Goal: Task Accomplishment & Management: Use online tool/utility

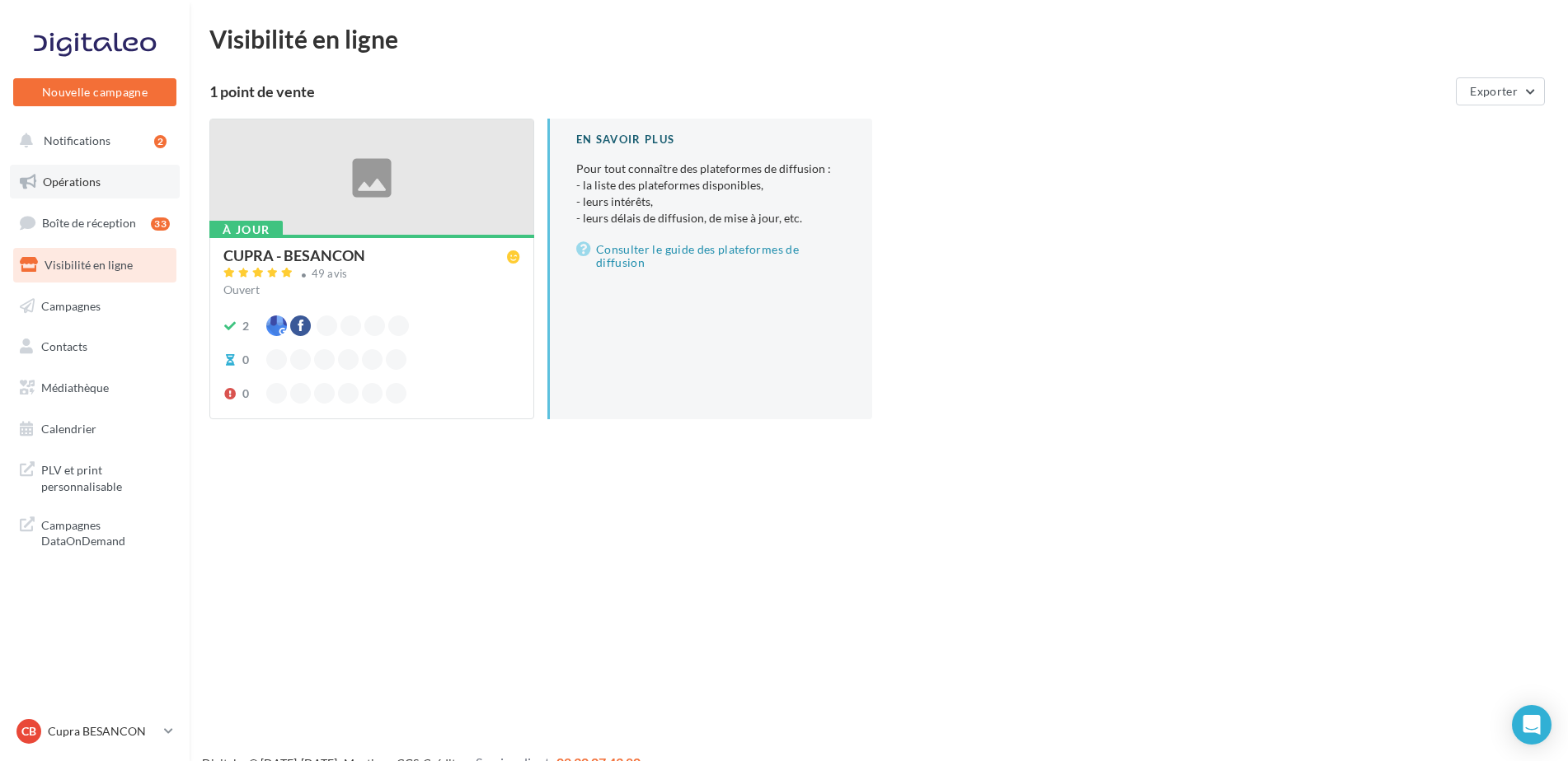
click at [80, 186] on span "Opérations" at bounding box center [71, 182] width 58 height 14
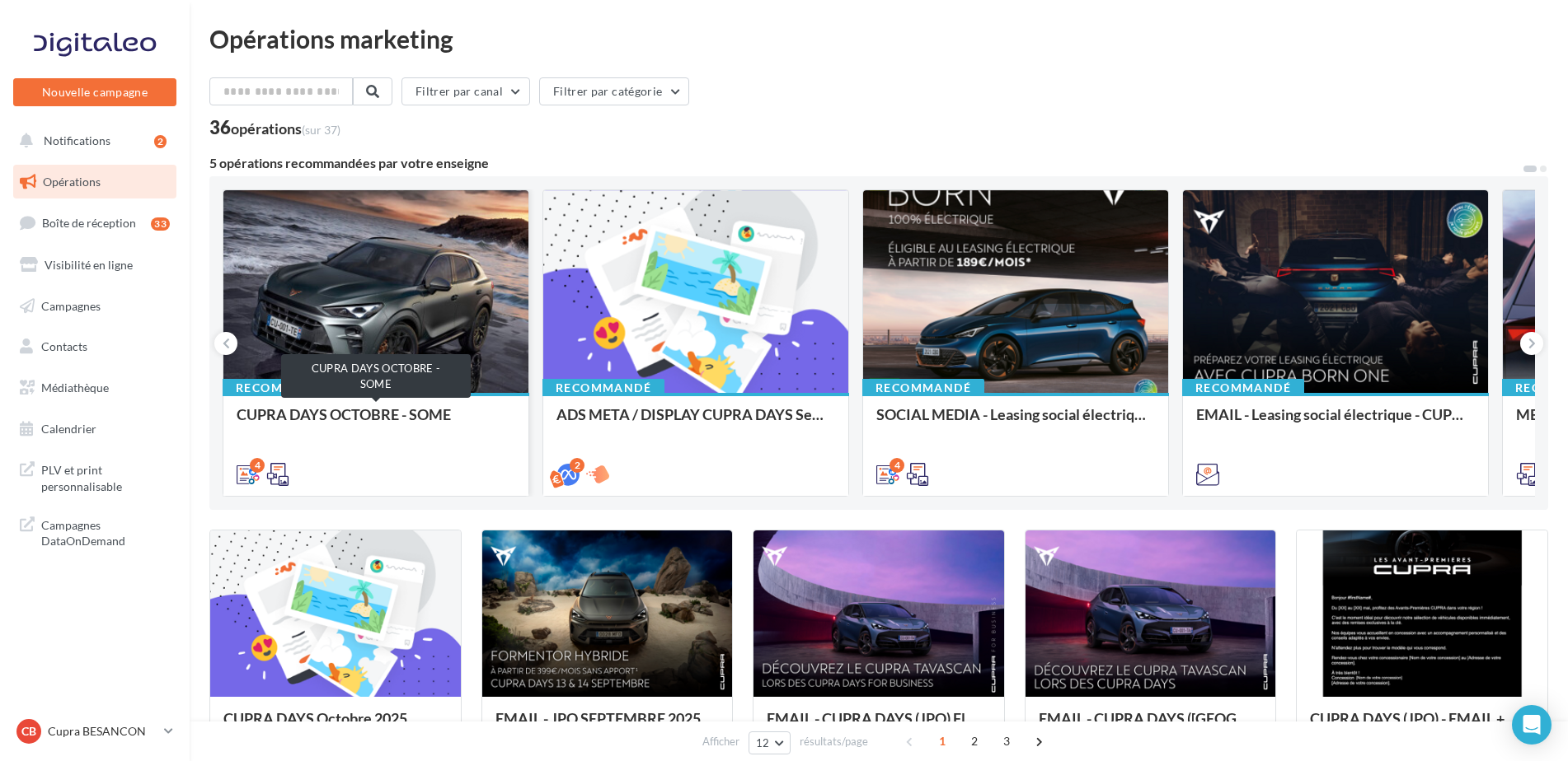
click at [391, 413] on div "CUPRA DAYS OCTOBRE - SOME" at bounding box center [375, 422] width 279 height 33
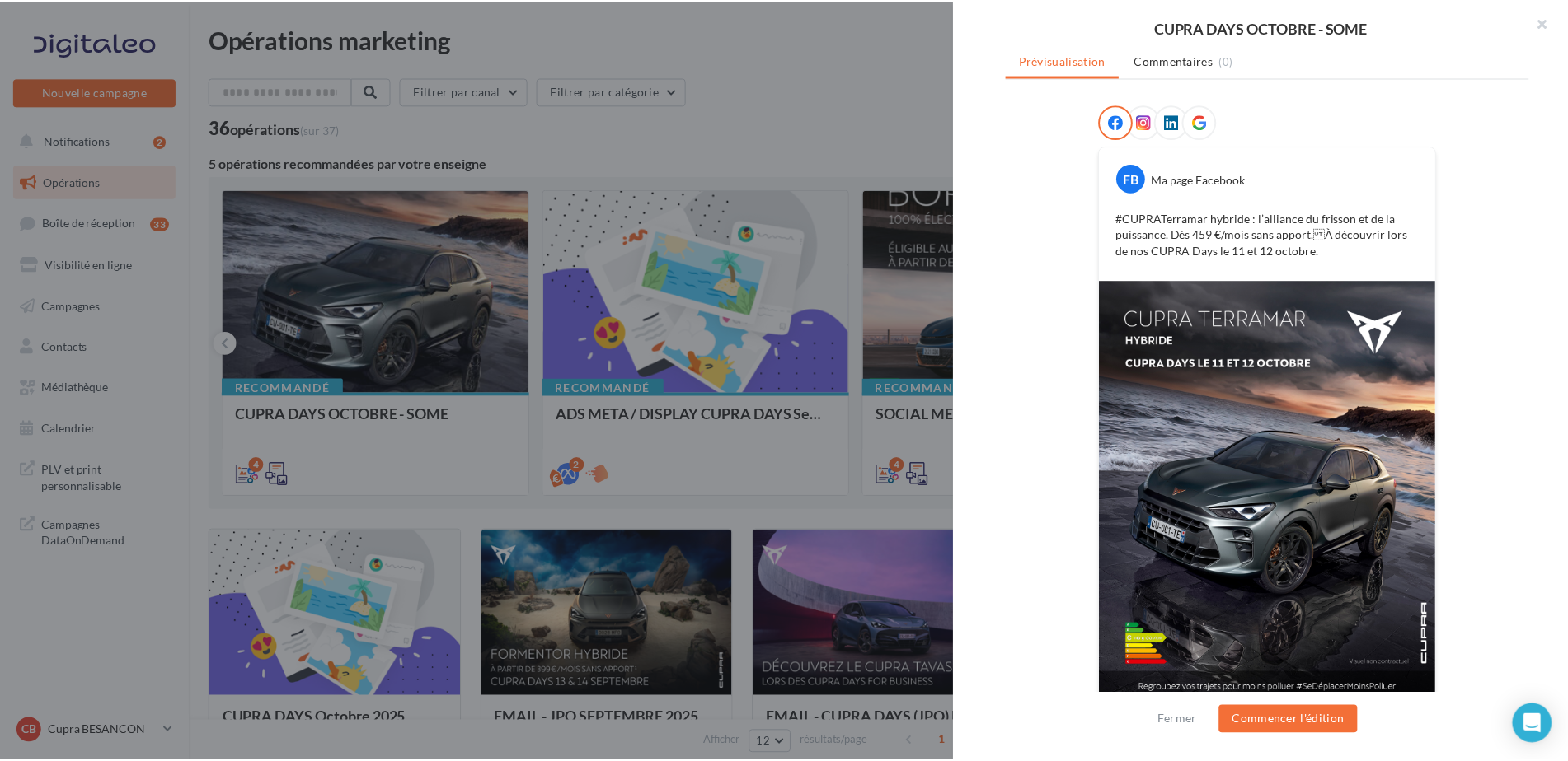
scroll to position [239, 0]
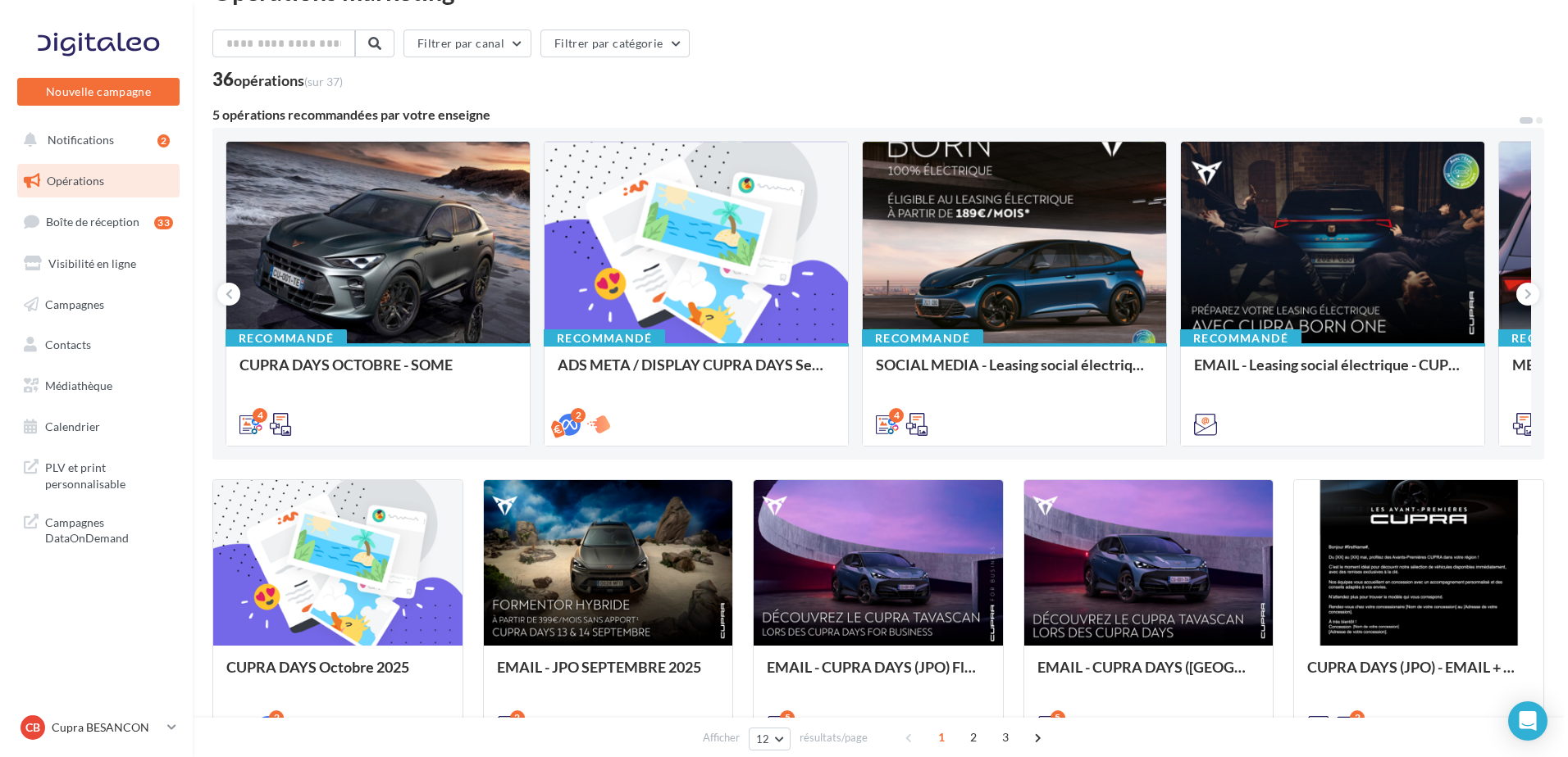
scroll to position [82, 0]
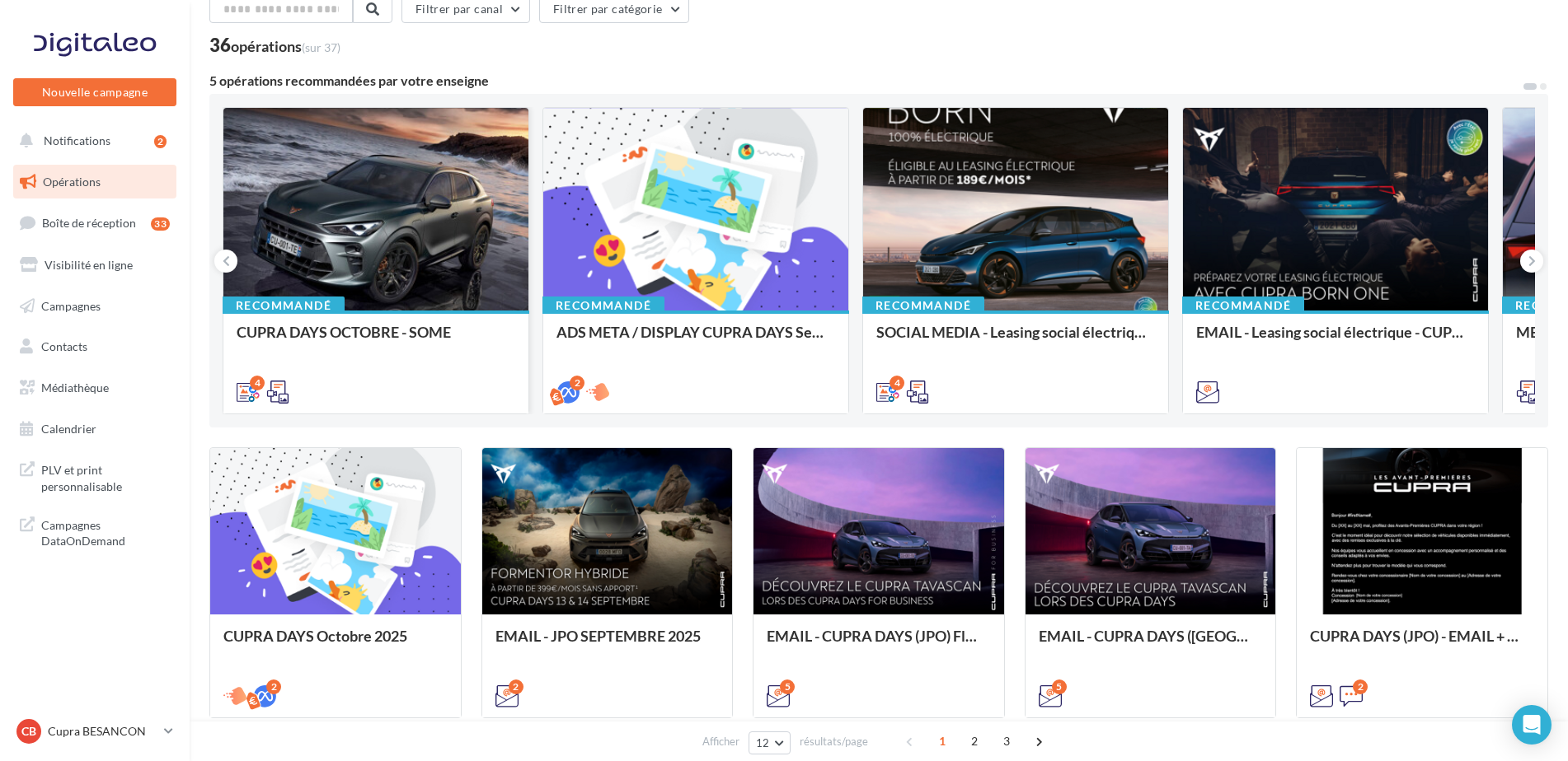
click at [358, 200] on div at bounding box center [376, 210] width 305 height 204
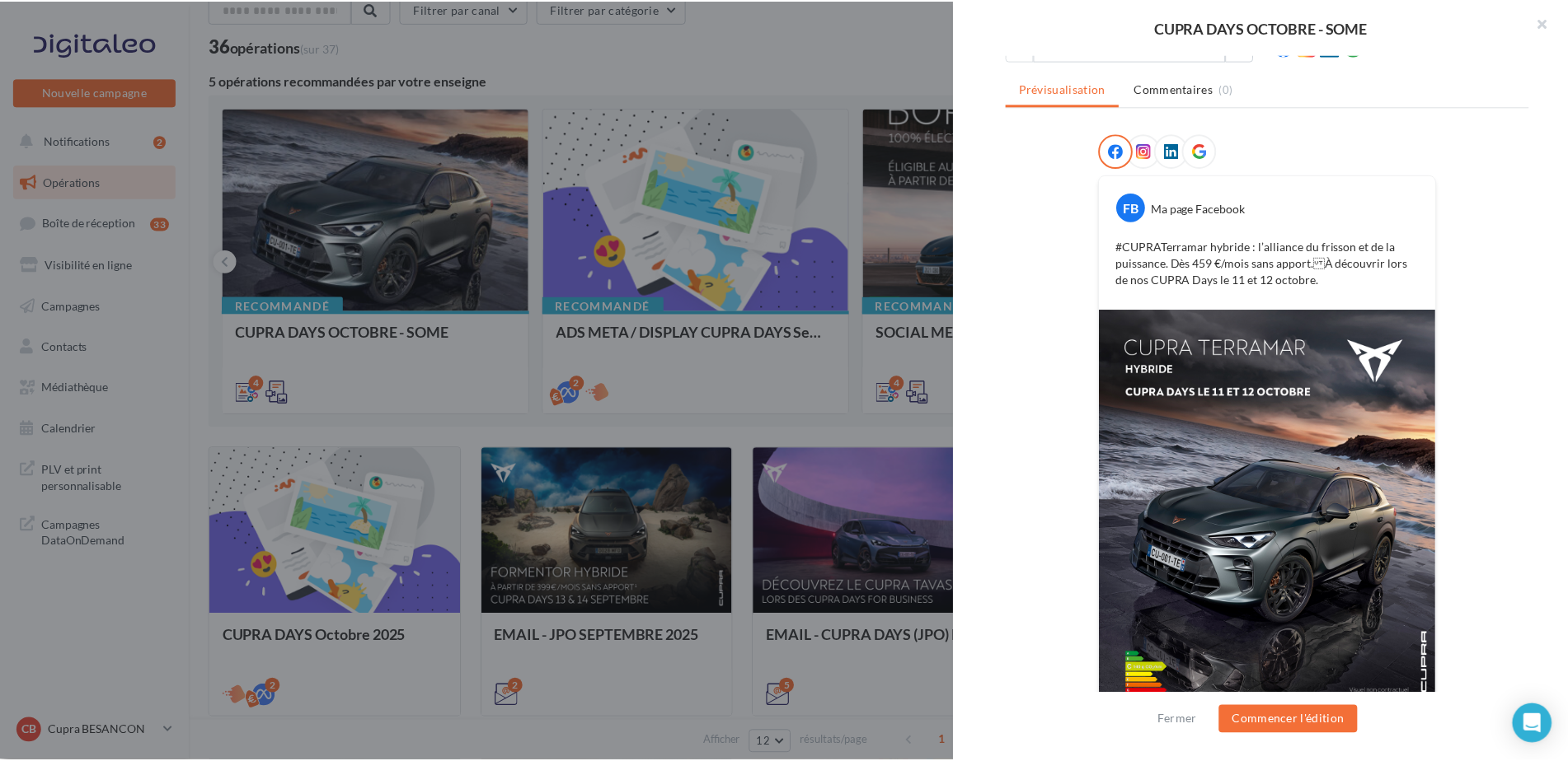
scroll to position [239, 0]
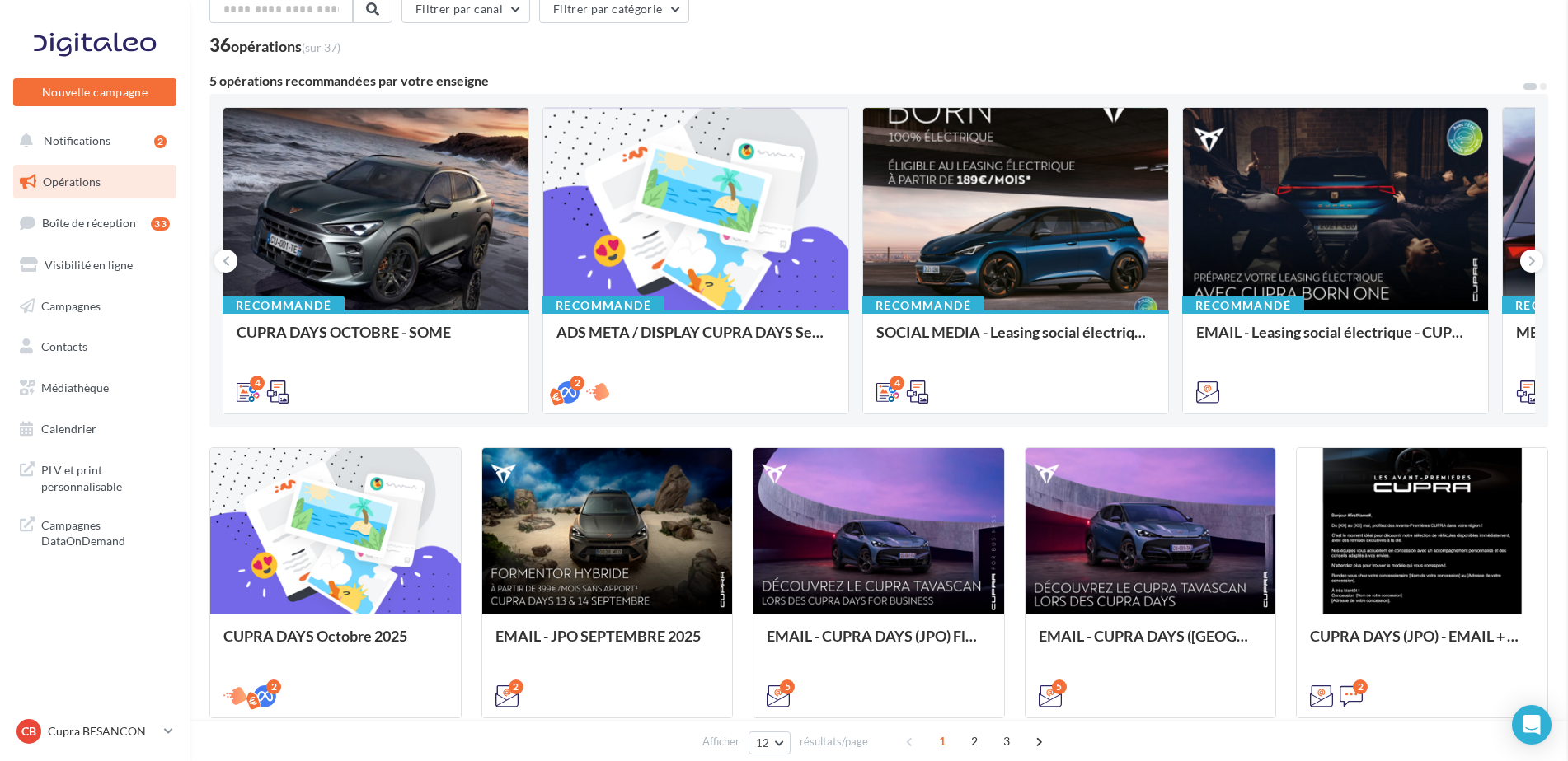
click at [1529, 250] on button at bounding box center [1532, 261] width 23 height 23
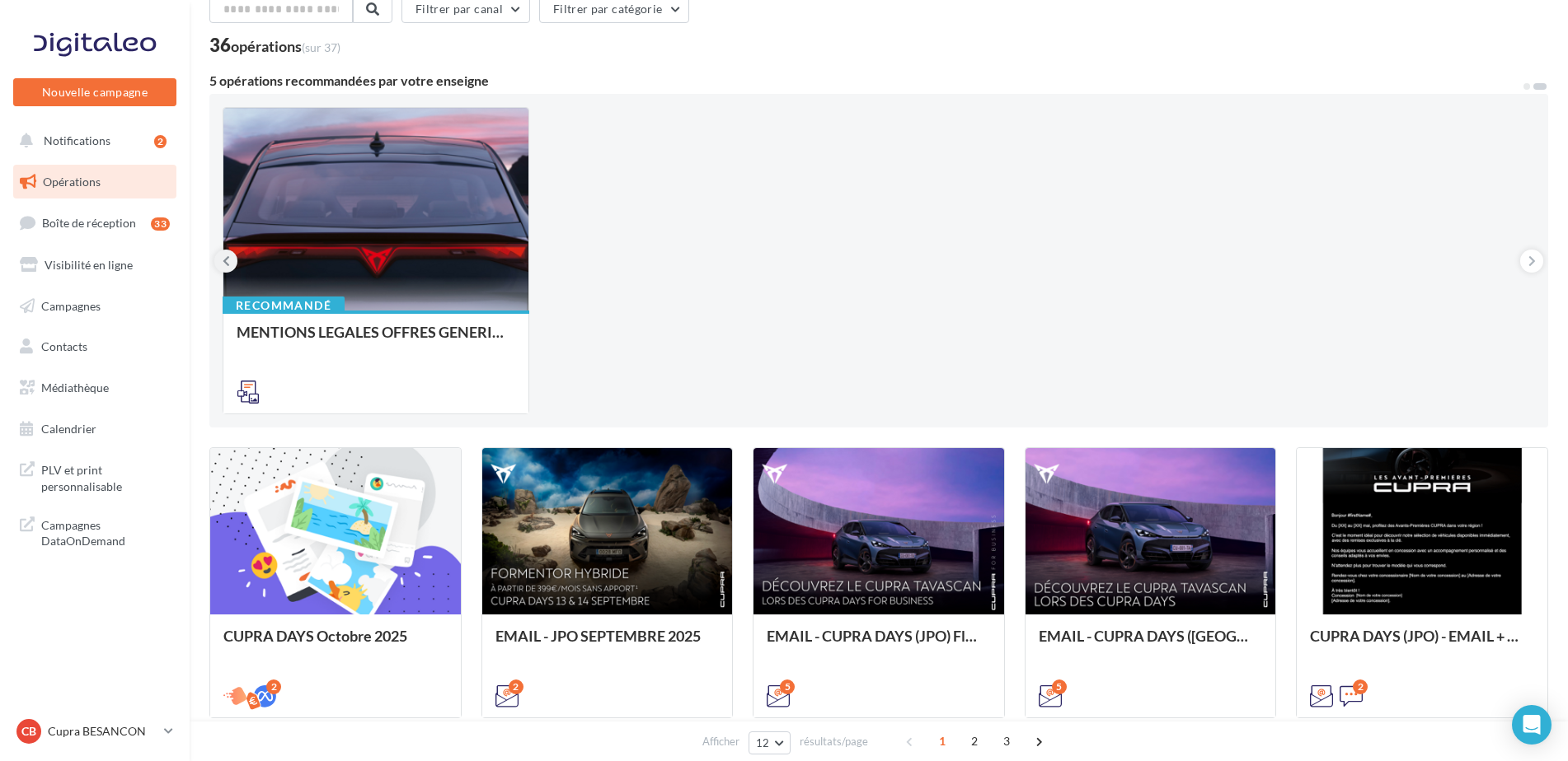
click at [219, 255] on button at bounding box center [226, 261] width 23 height 23
